Goal: Information Seeking & Learning: Learn about a topic

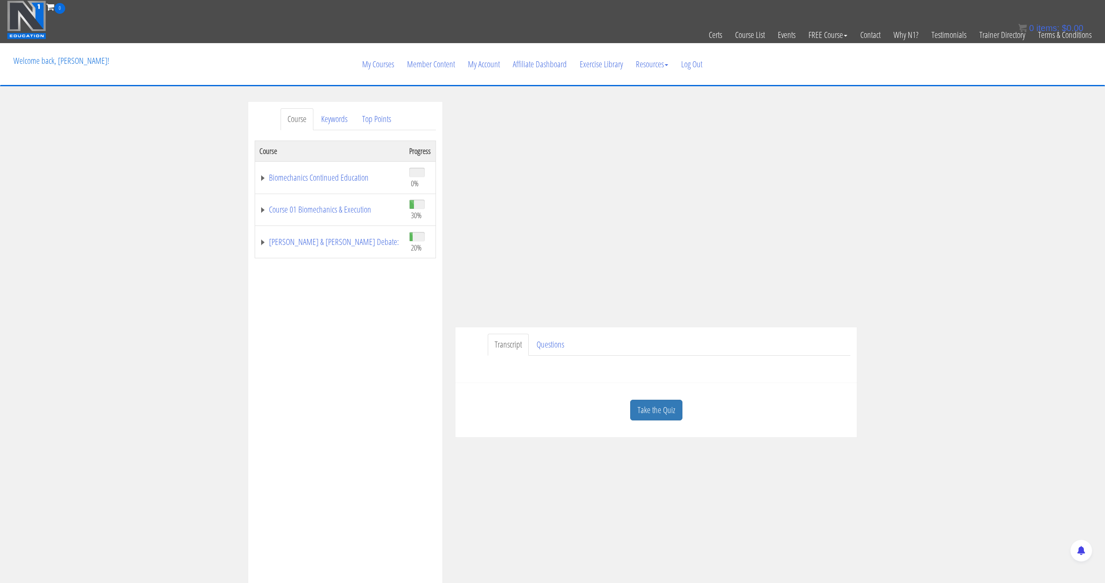
click at [662, 403] on link "Take the Quiz" at bounding box center [656, 410] width 52 height 21
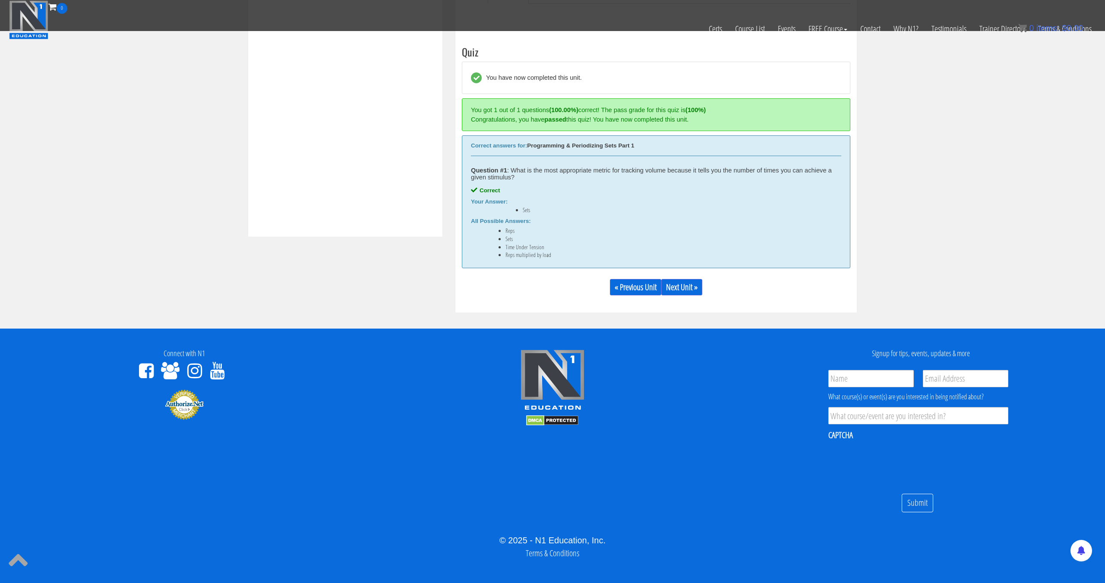
scroll to position [315, 0]
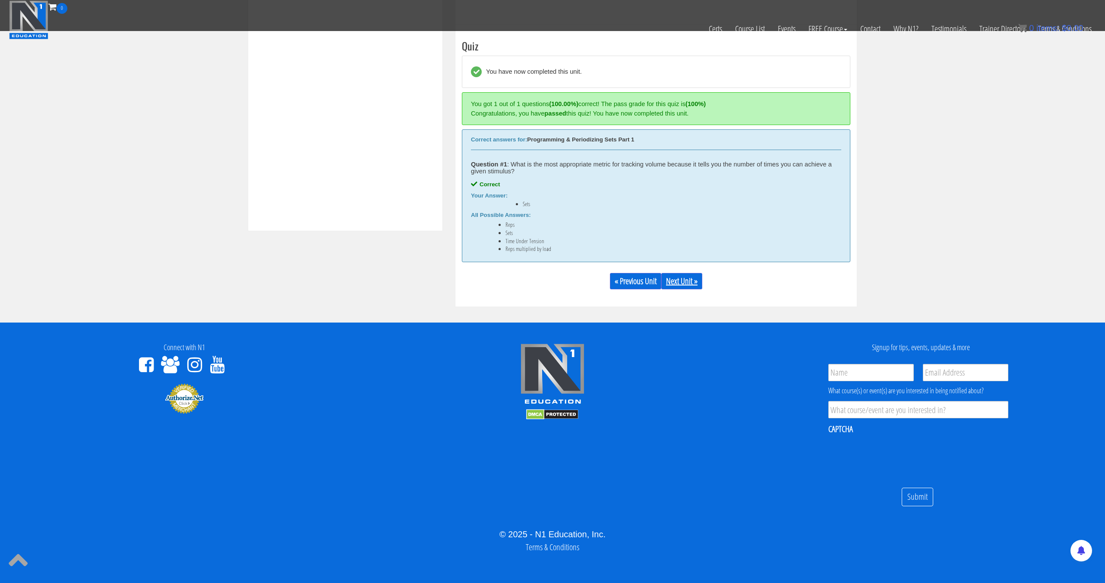
click at [682, 286] on link "Next Unit »" at bounding box center [681, 281] width 41 height 16
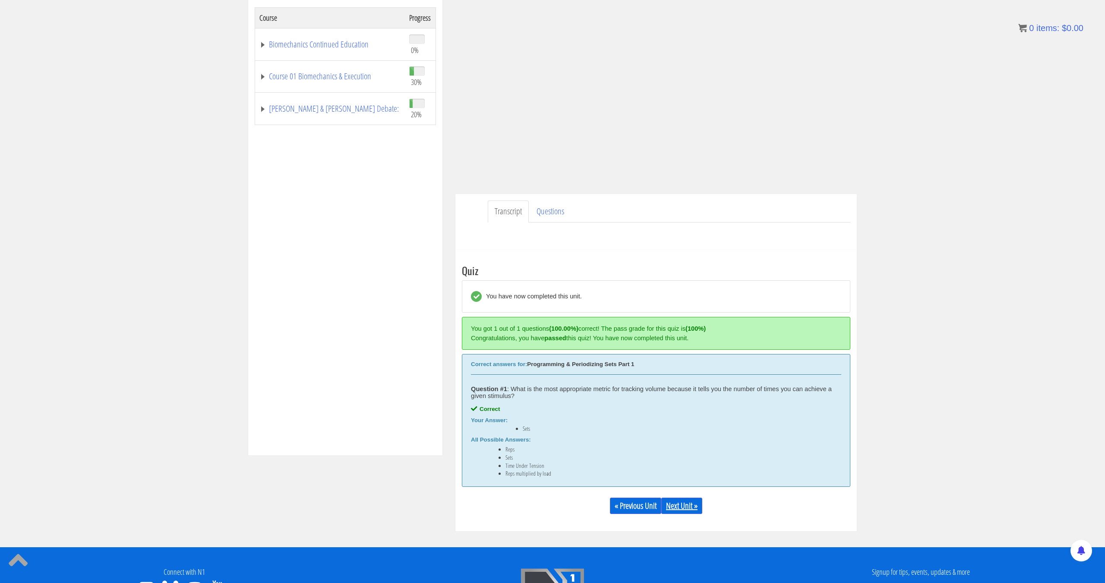
scroll to position [0, 0]
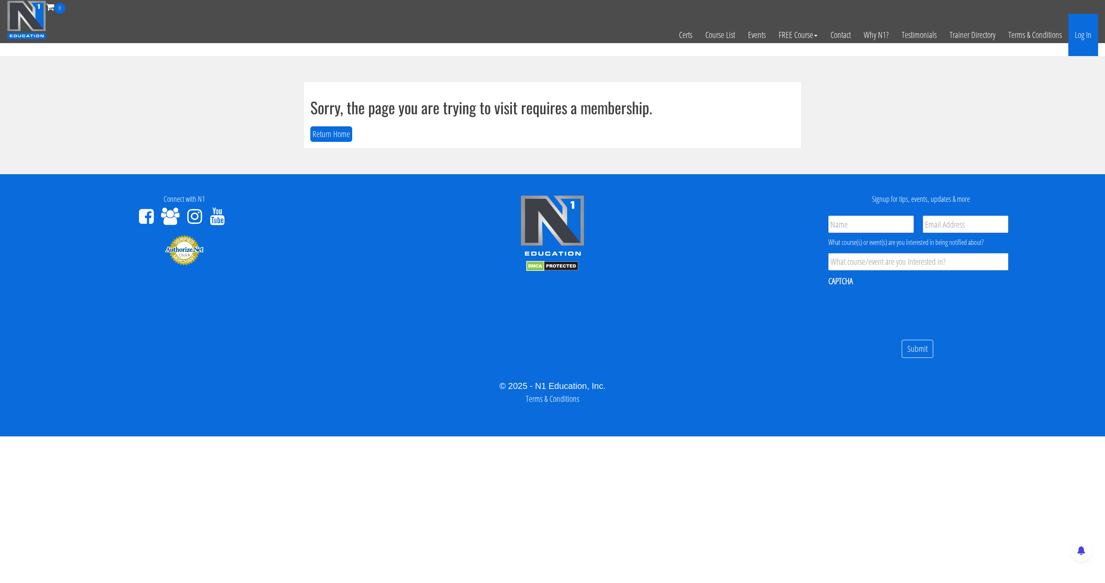
click at [1085, 41] on link "Log In" at bounding box center [1083, 35] width 30 height 42
click at [1084, 37] on link "Log In" at bounding box center [1083, 35] width 30 height 42
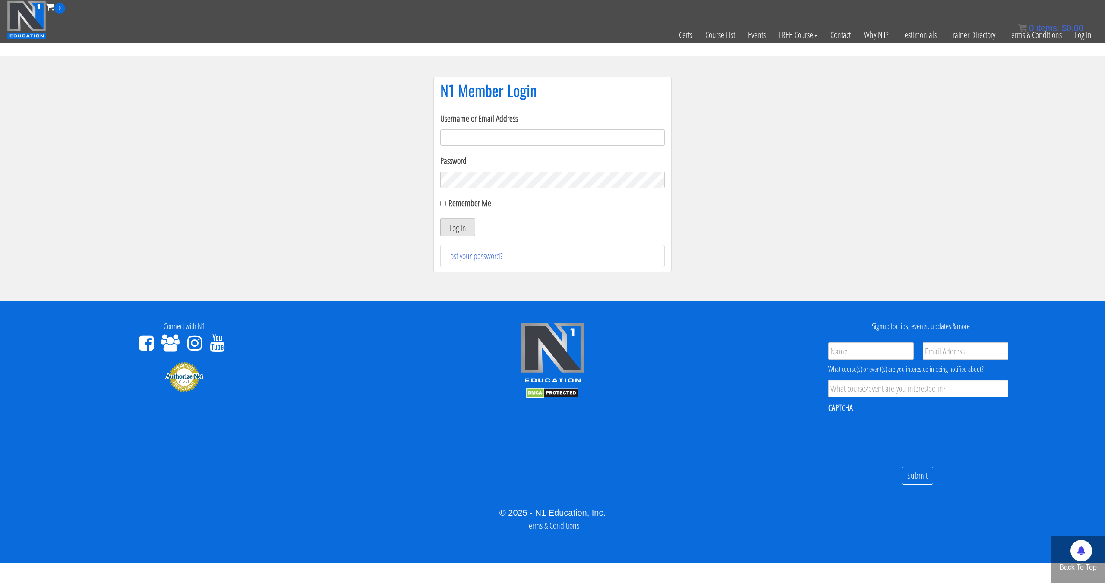
type input "pinedaa24@gmail.com"
click at [453, 224] on button "Log In" at bounding box center [457, 227] width 35 height 18
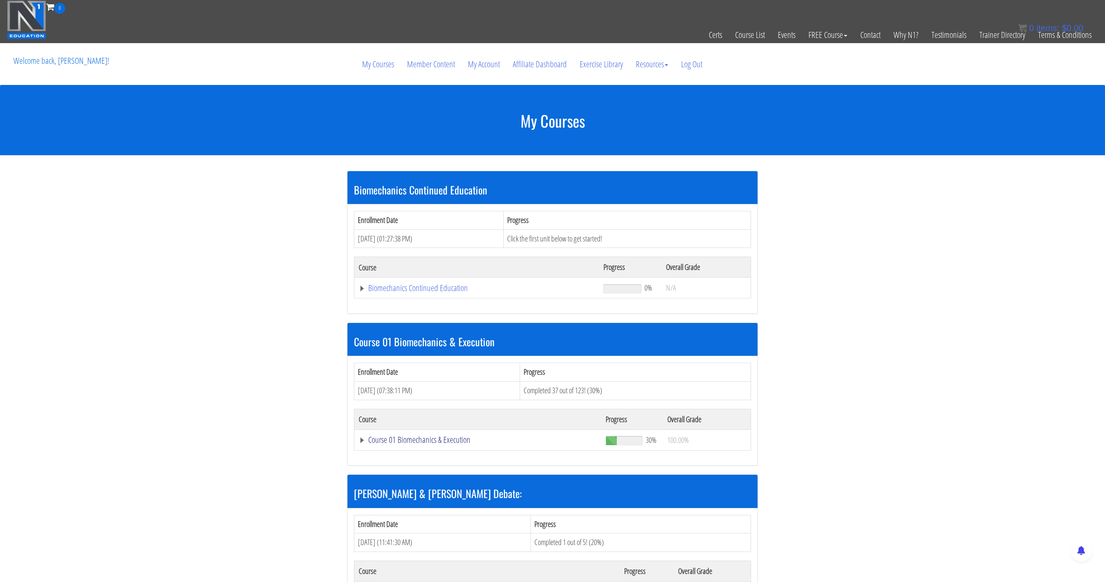
click at [425, 439] on link "Course 01 Biomechanics & Execution" at bounding box center [478, 440] width 238 height 9
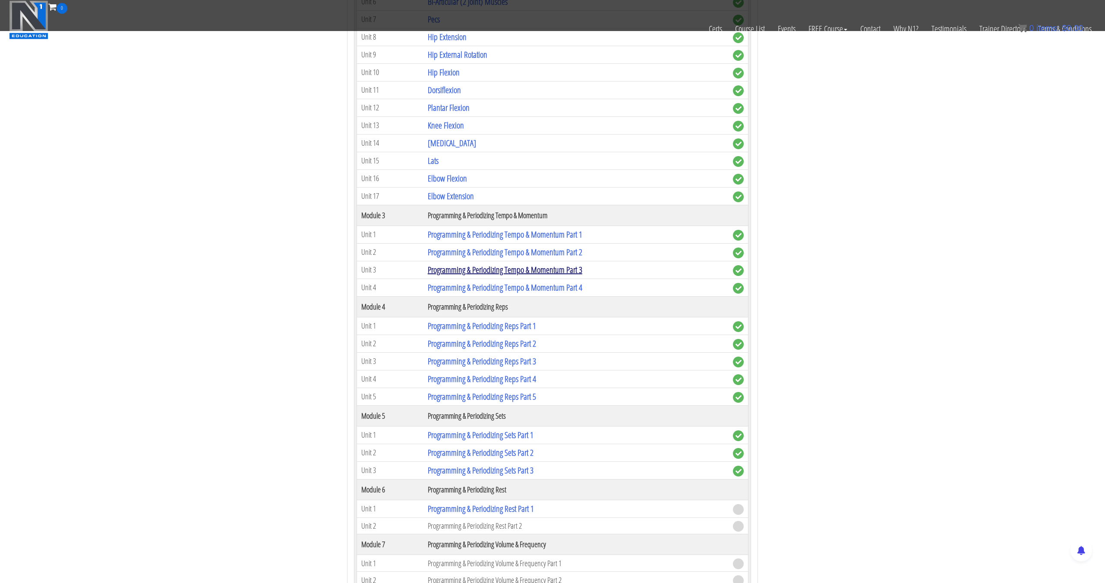
scroll to position [689, 0]
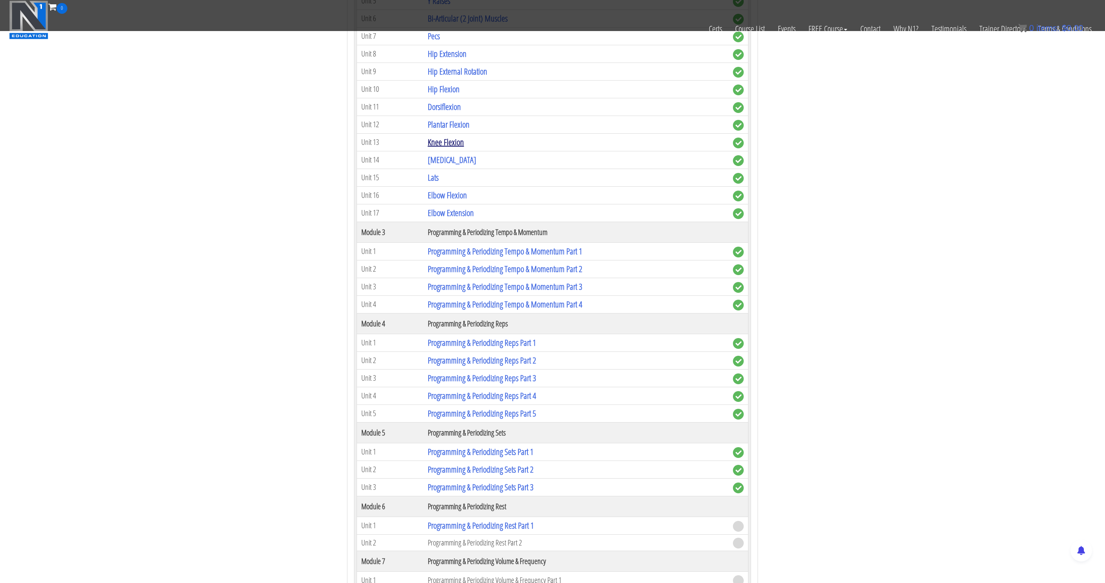
click at [462, 146] on link "Knee Flexion" at bounding box center [446, 142] width 36 height 12
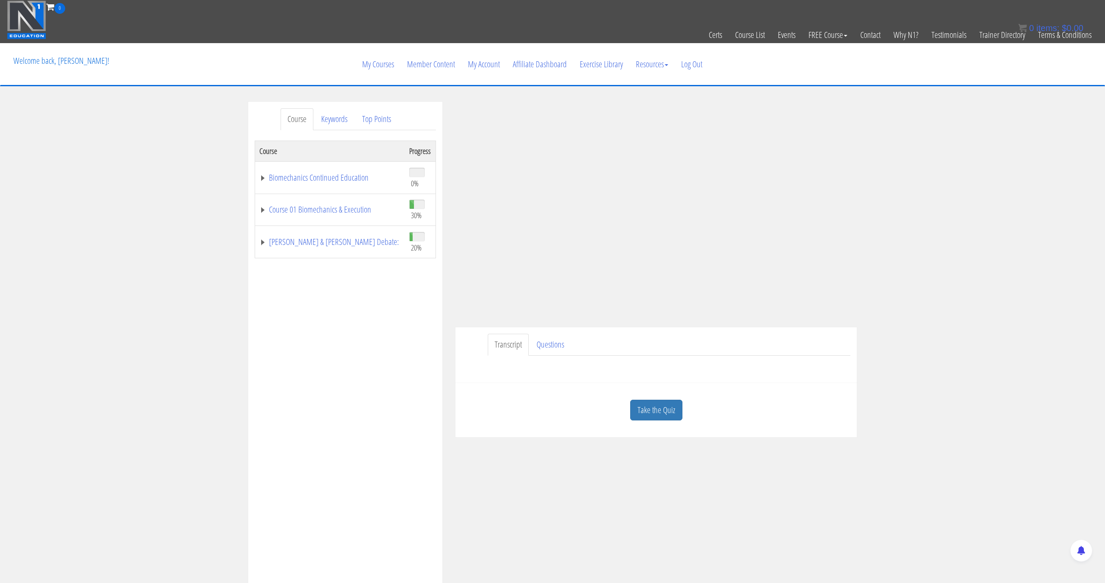
scroll to position [1, 0]
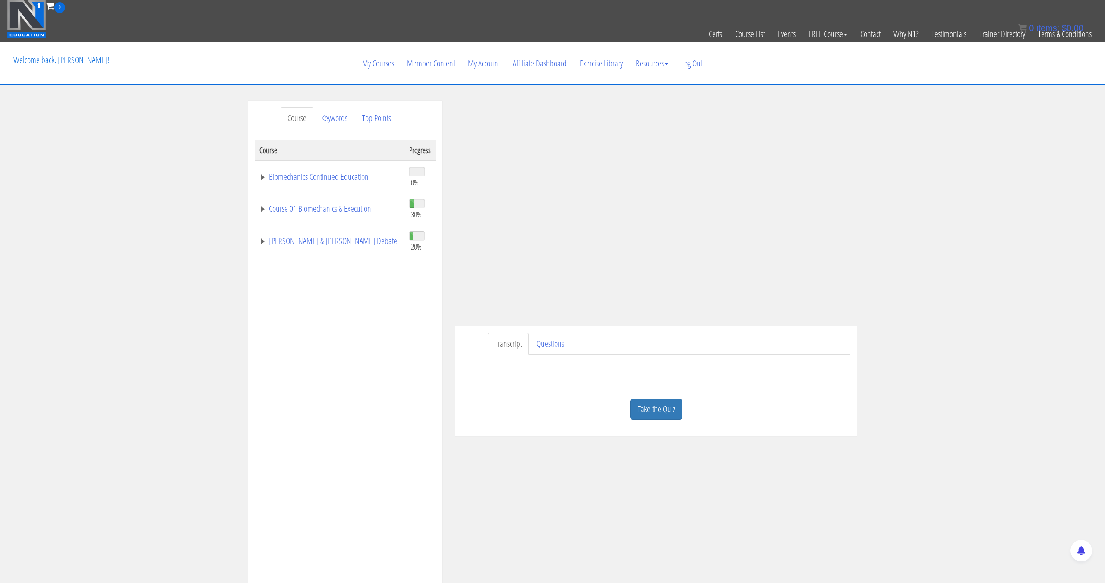
click at [368, 106] on div "Course Keywords Top Points Course Progress Biomechanics Continued Education 0% …" at bounding box center [345, 344] width 194 height 487
click at [371, 114] on link "Top Points" at bounding box center [376, 118] width 43 height 22
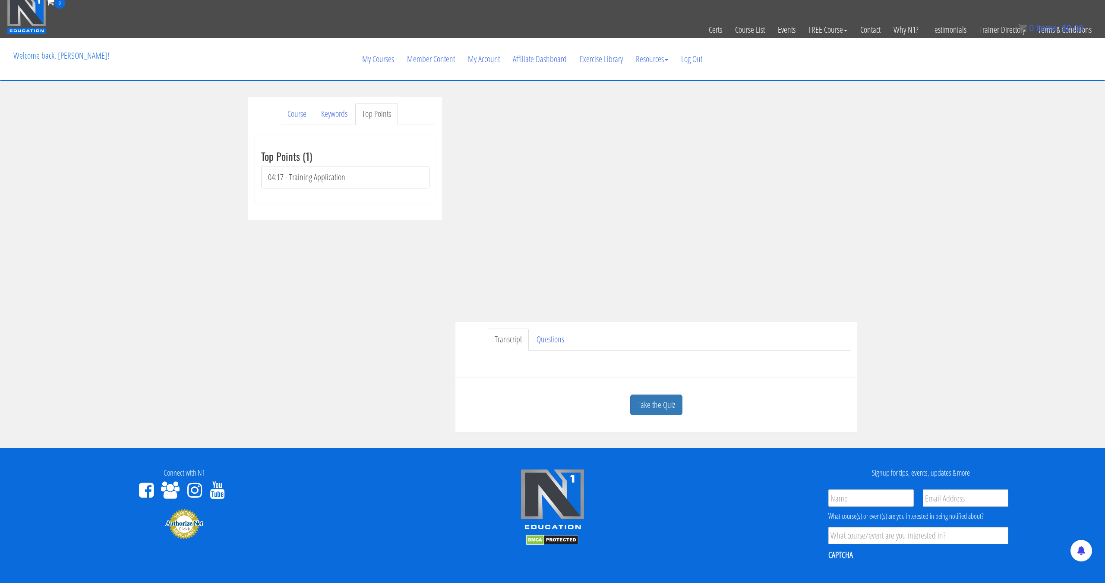
scroll to position [7, 0]
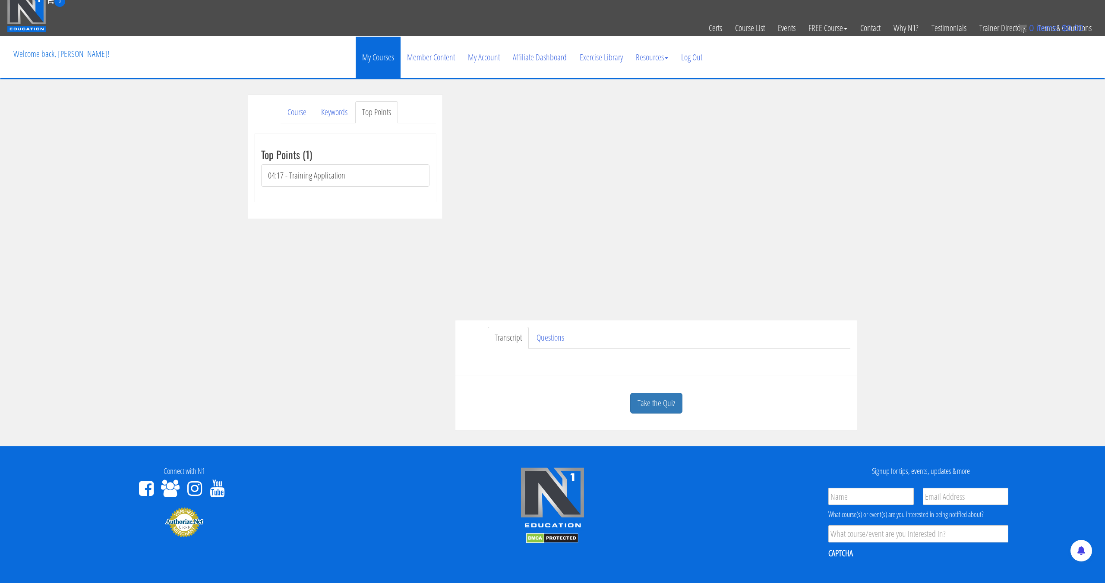
click at [383, 66] on link "My Courses" at bounding box center [378, 57] width 45 height 41
click at [646, 400] on link "Take the Quiz" at bounding box center [656, 403] width 52 height 21
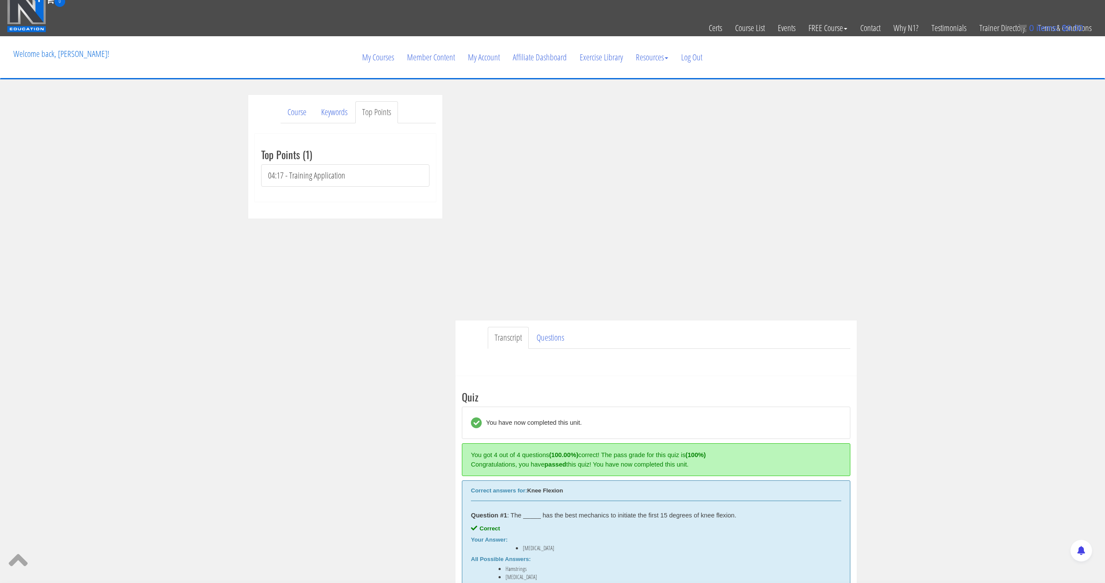
scroll to position [55, 0]
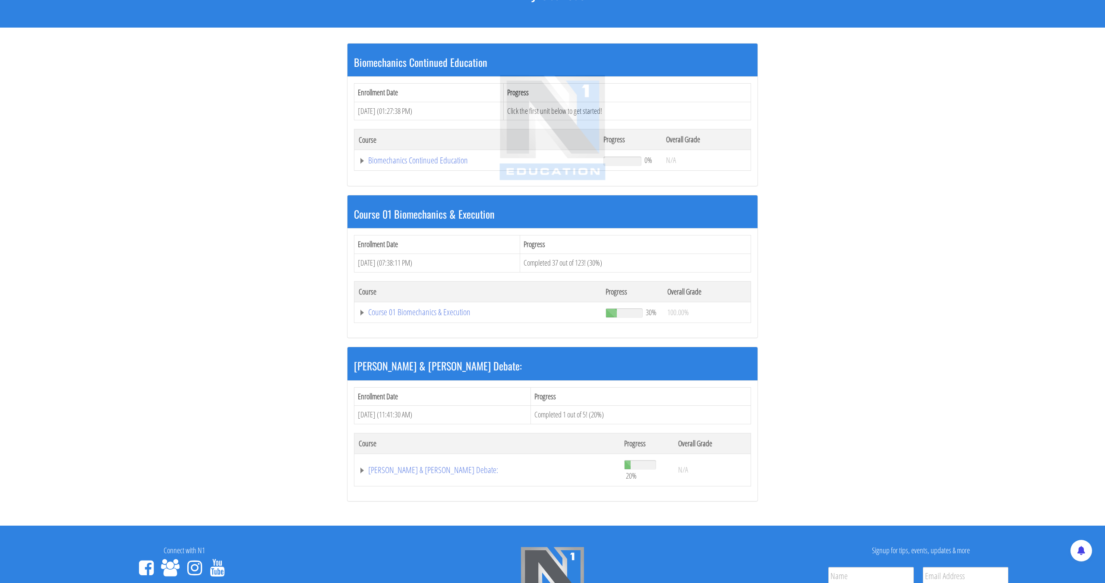
scroll to position [128, 0]
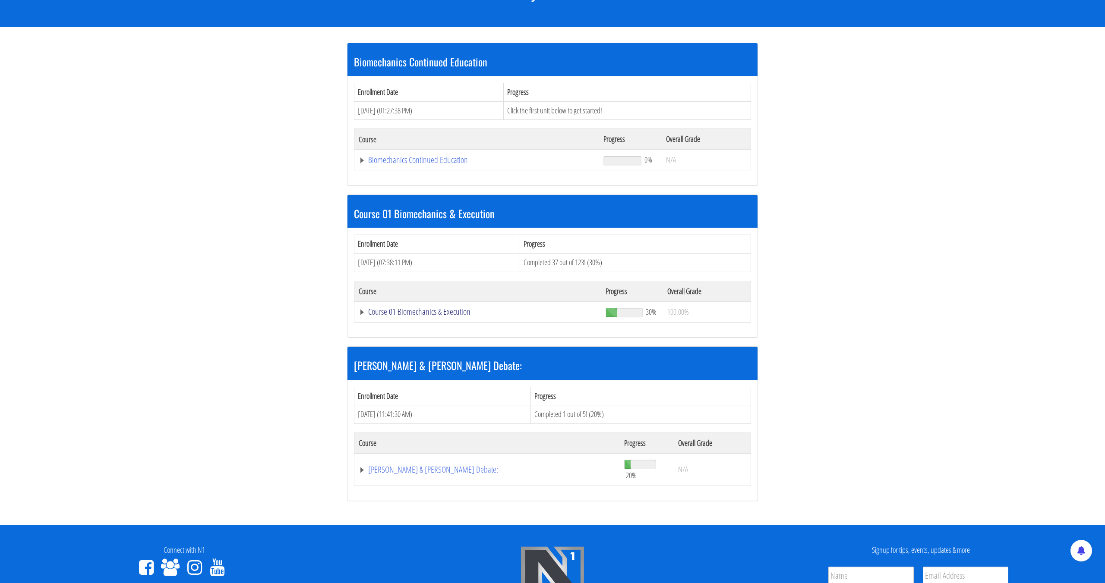
click at [404, 316] on link "Course 01 Biomechanics & Execution" at bounding box center [478, 312] width 238 height 9
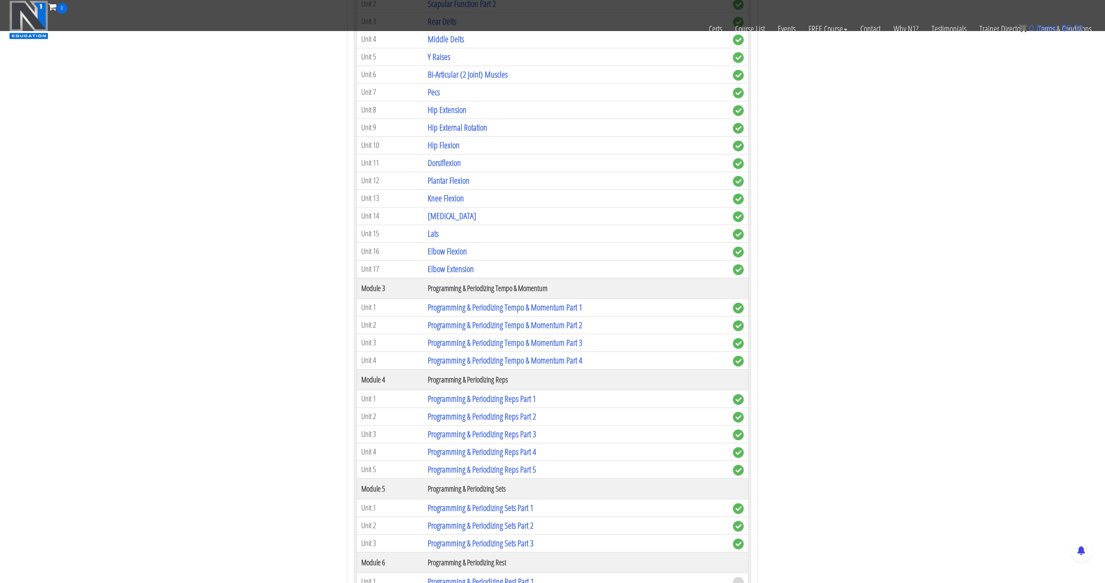
scroll to position [659, 0]
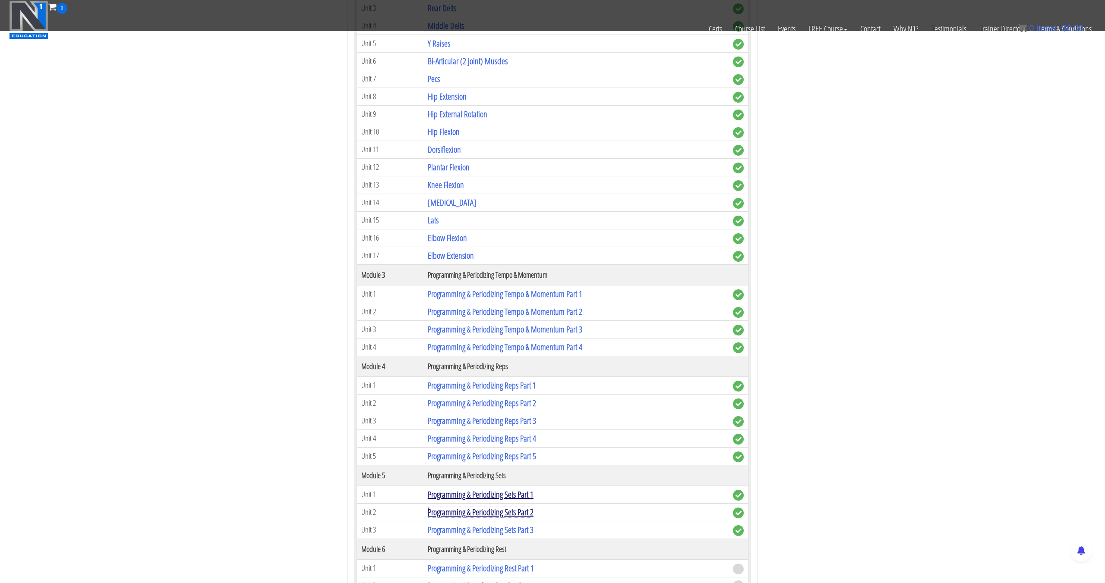
drag, startPoint x: 511, startPoint y: 504, endPoint x: 511, endPoint y: 494, distance: 10.4
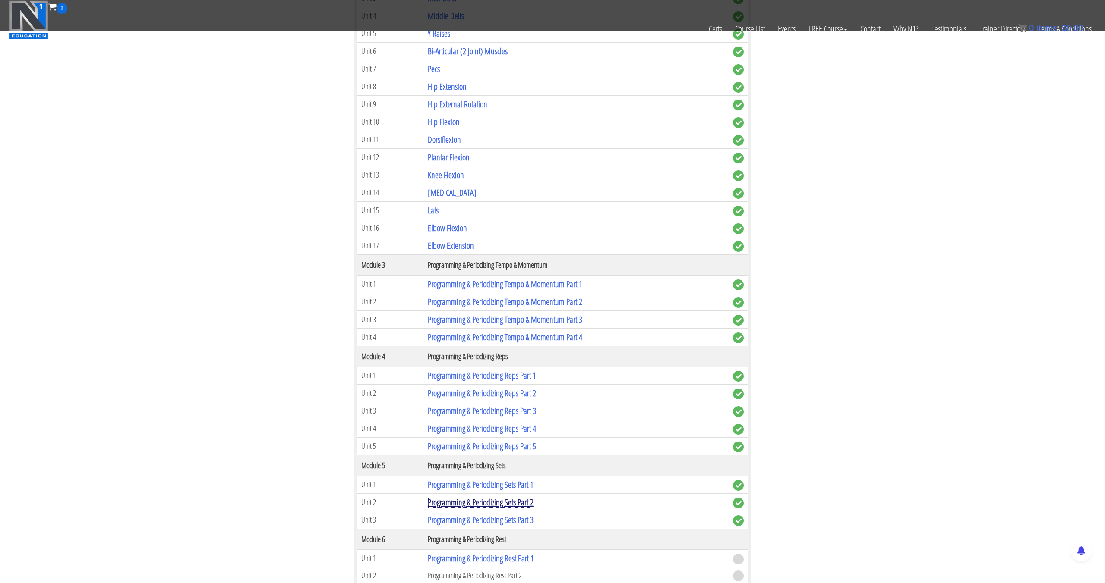
scroll to position [658, 0]
click at [513, 497] on link "Programming & Periodizing Sets Part 2" at bounding box center [481, 501] width 106 height 12
click at [504, 503] on link "Programming & Periodizing Sets Part 2" at bounding box center [481, 501] width 106 height 12
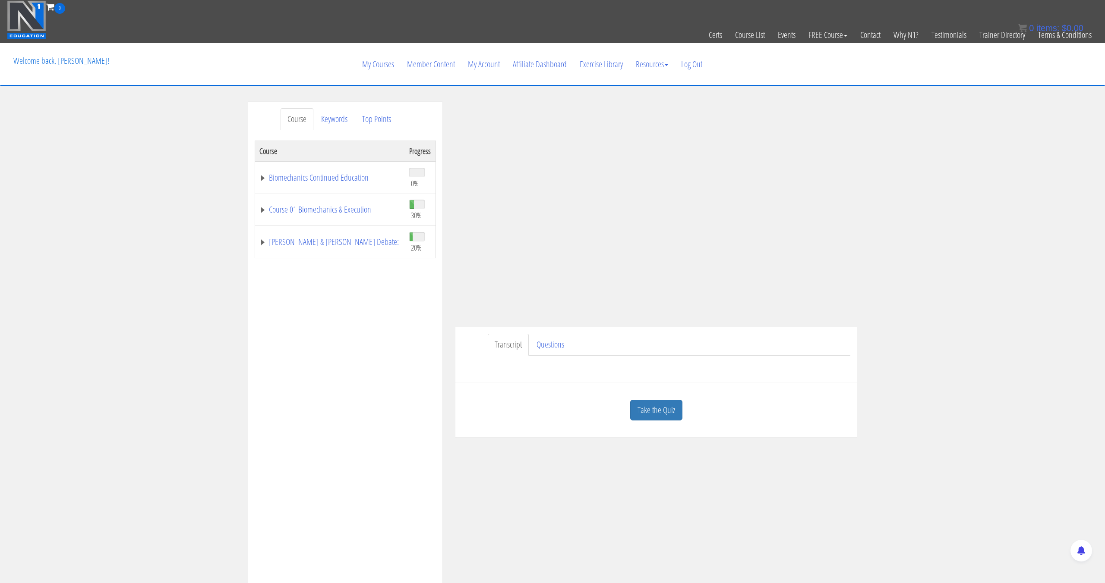
scroll to position [0, 0]
click at [640, 418] on link "Take the Quiz" at bounding box center [656, 410] width 52 height 21
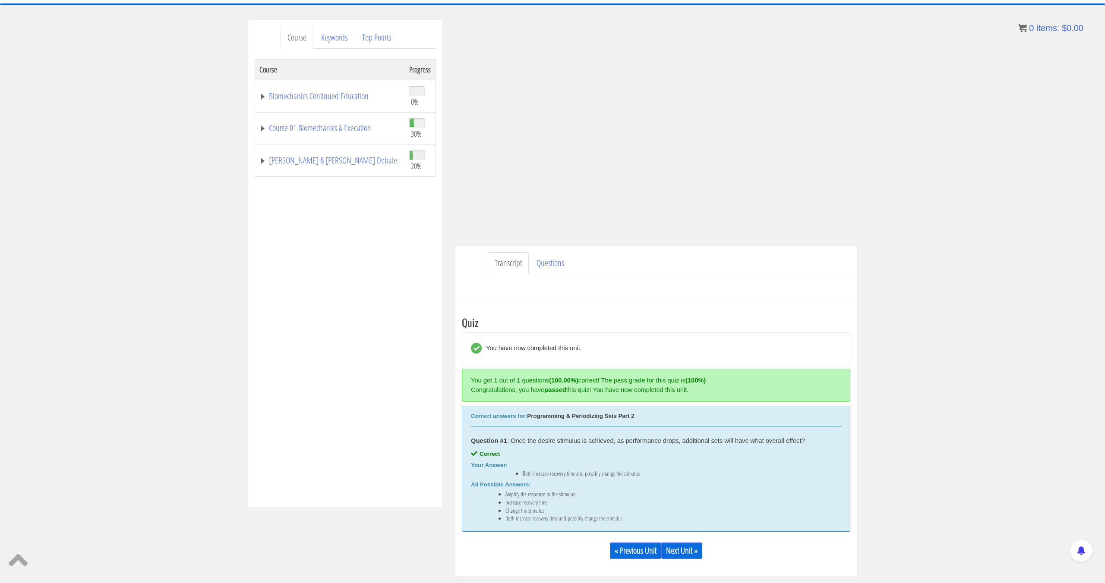
scroll to position [83, 0]
click at [686, 545] on link "Next Unit »" at bounding box center [681, 549] width 41 height 16
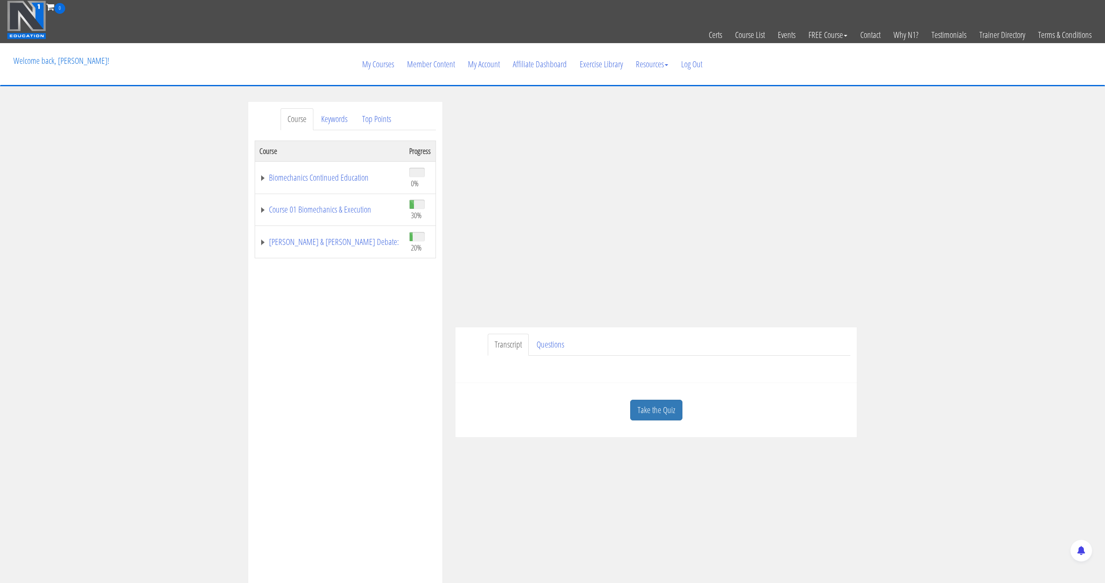
click at [679, 404] on link "Take the Quiz" at bounding box center [656, 410] width 52 height 21
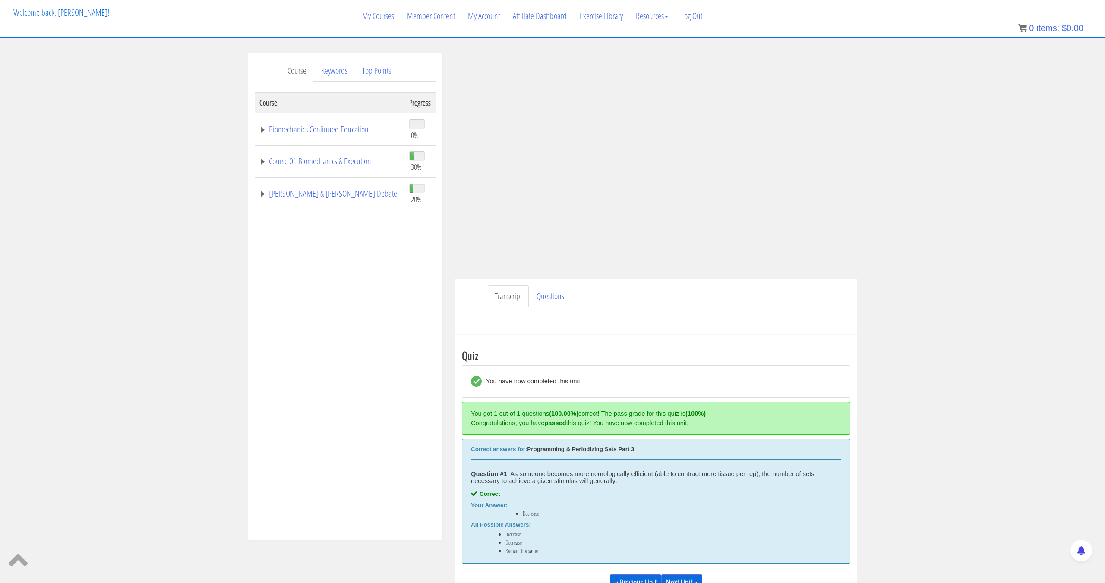
scroll to position [50, 0]
